Goal: Task Accomplishment & Management: Use online tool/utility

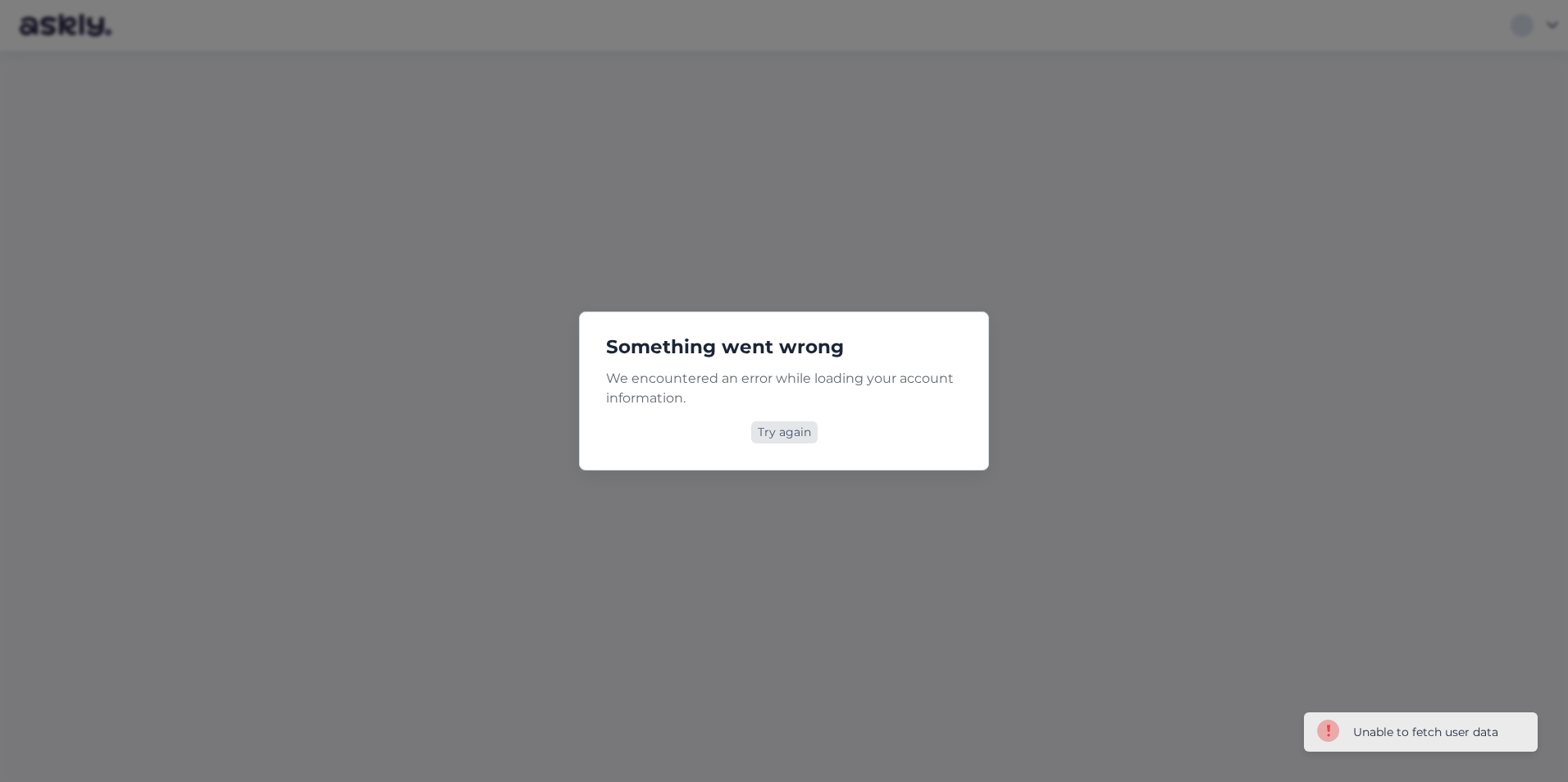
click at [780, 426] on div "Try again" at bounding box center [784, 433] width 66 height 22
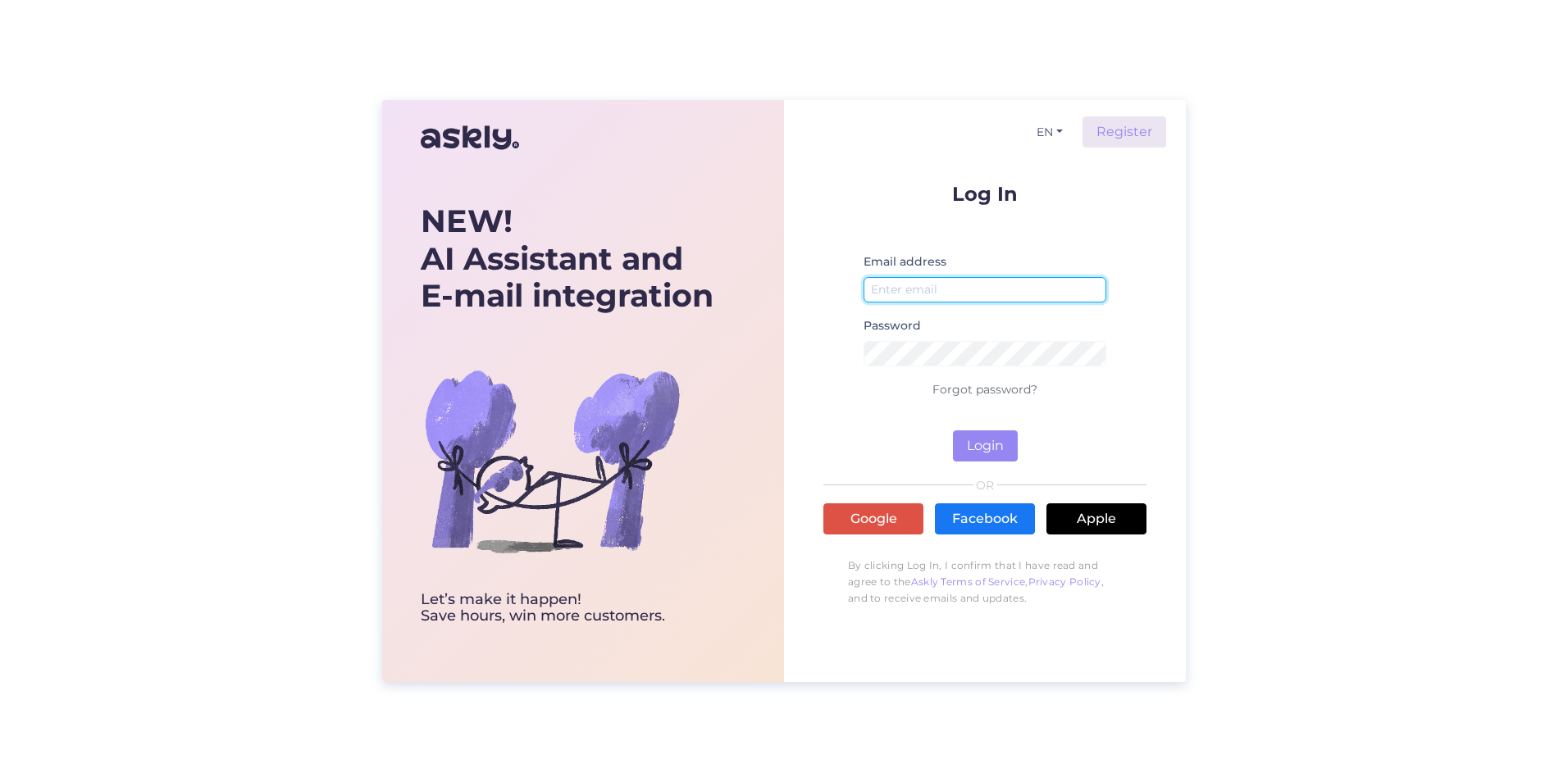
click at [964, 290] on input "email" at bounding box center [985, 289] width 243 height 25
type input "olari@citykliima.ee"
click at [974, 436] on button "Login" at bounding box center [985, 446] width 65 height 31
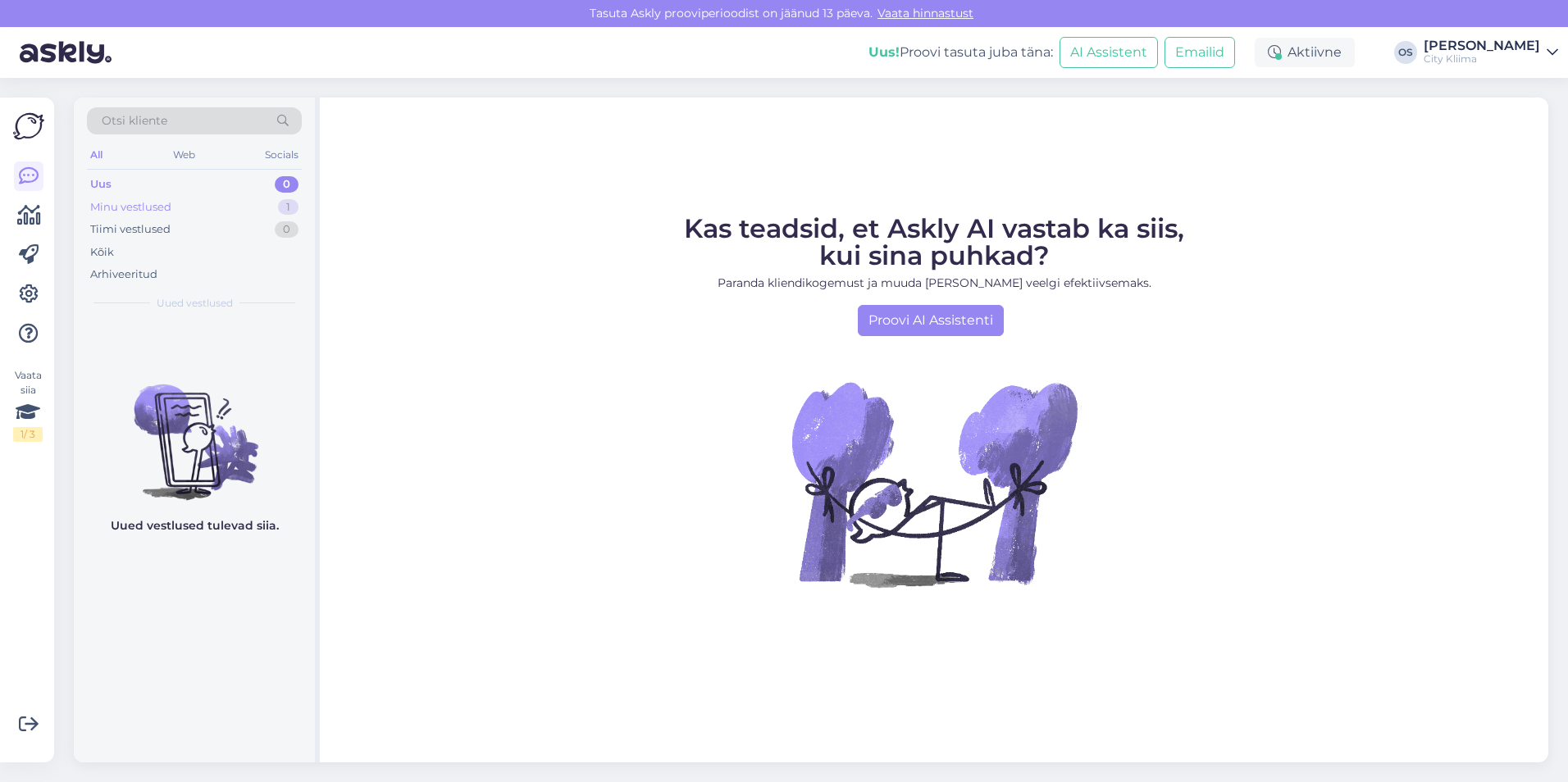
click at [150, 210] on div "Minu vestlused" at bounding box center [130, 207] width 81 height 16
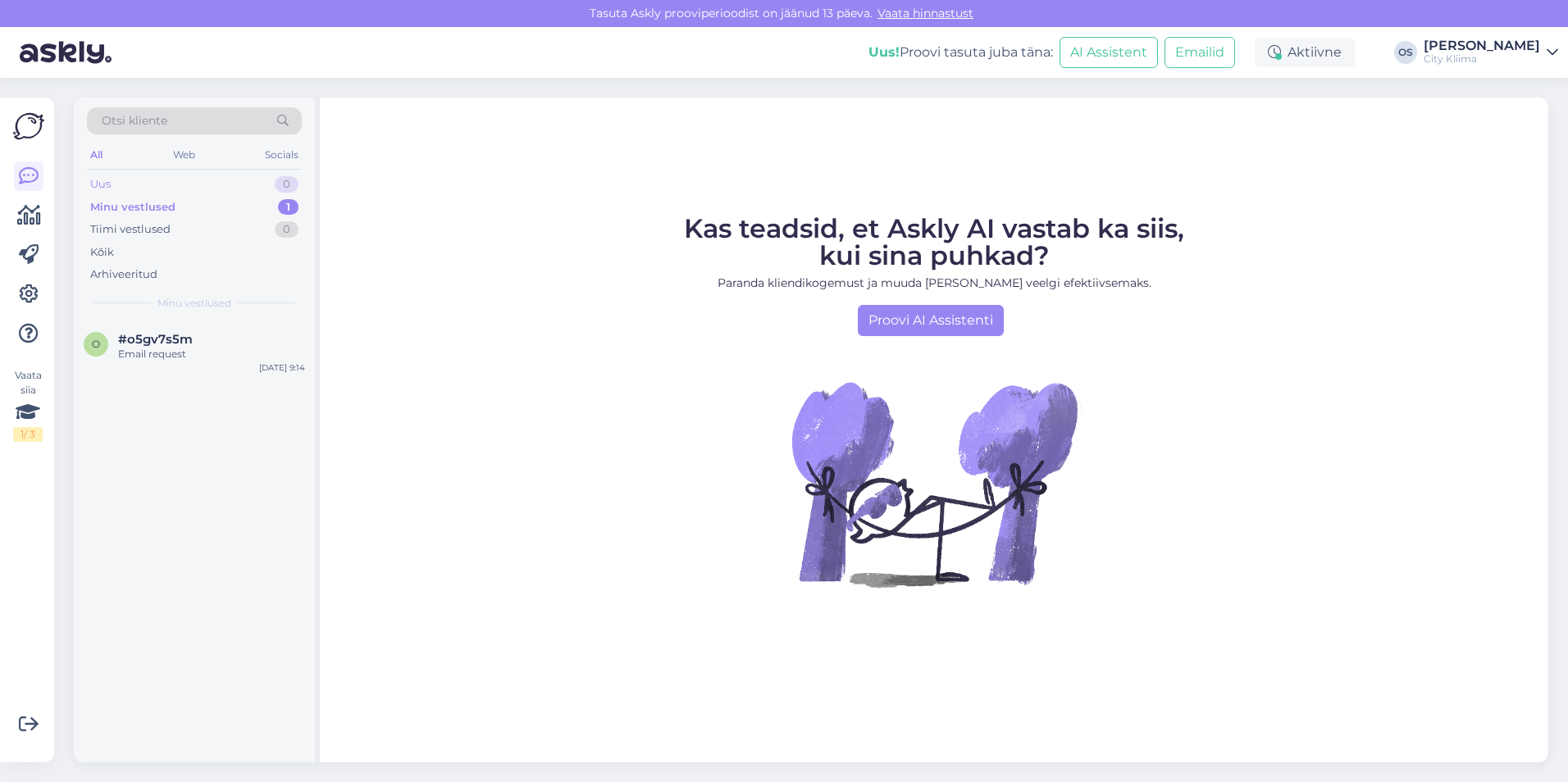
click at [138, 189] on div "Uus 0" at bounding box center [194, 184] width 215 height 23
